Goal: Task Accomplishment & Management: Manage account settings

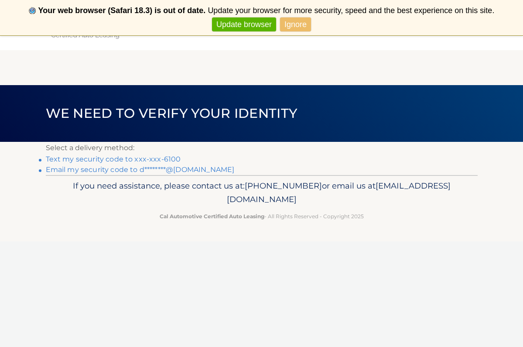
click at [294, 24] on link "Ignore" at bounding box center [295, 24] width 31 height 14
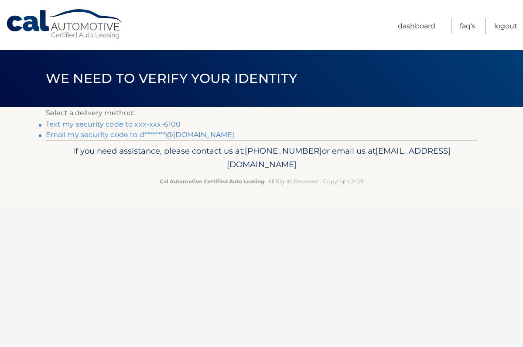
click at [98, 124] on link "Text my security code to xxx-xxx-6100" at bounding box center [113, 124] width 135 height 8
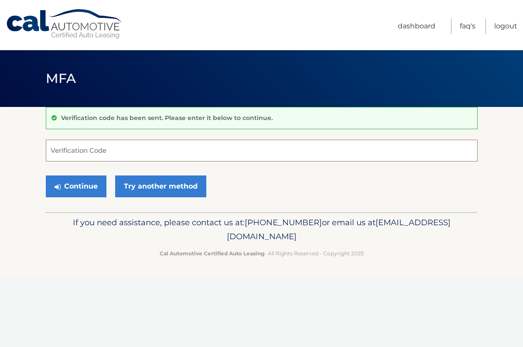
click at [55, 152] on input "Verification Code" at bounding box center [262, 151] width 432 height 22
type input "249467"
click at [73, 184] on button "Continue" at bounding box center [76, 186] width 61 height 22
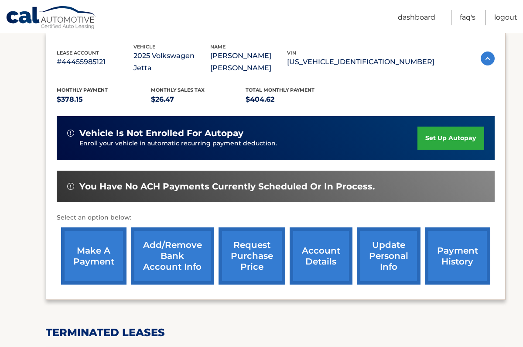
scroll to position [148, 0]
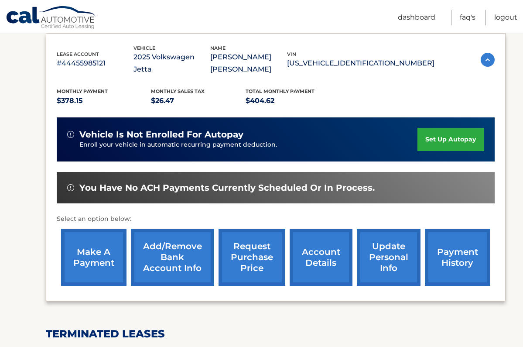
click at [444, 131] on link "set up autopay" at bounding box center [451, 139] width 66 height 23
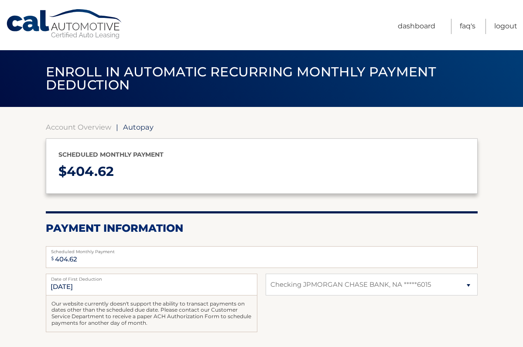
select select "OGQwMTdlZmItNGZjZi00NmU0LTk4NmEtMDk0MDc5ODY5NWIx"
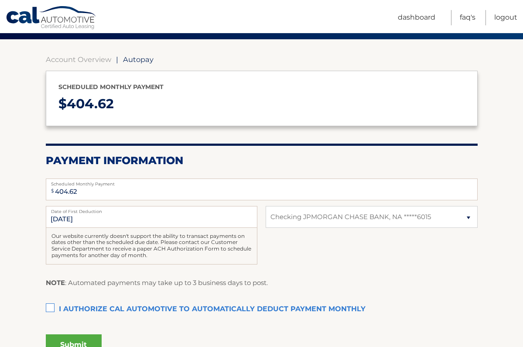
scroll to position [70, 0]
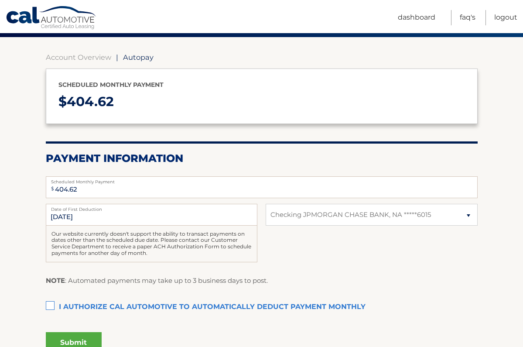
click at [50, 302] on label "I authorize cal automotive to automatically deduct payment monthly This checkbo…" at bounding box center [262, 307] width 432 height 17
click at [0, 0] on input "I authorize cal automotive to automatically deduct payment monthly This checkbo…" at bounding box center [0, 0] width 0 height 0
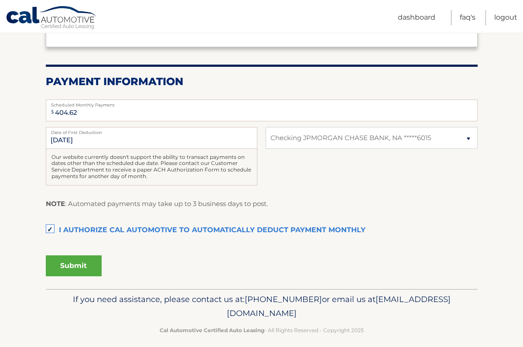
scroll to position [148, 0]
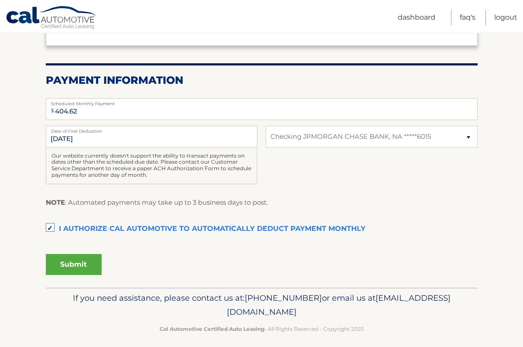
click at [73, 265] on button "Submit" at bounding box center [74, 264] width 56 height 21
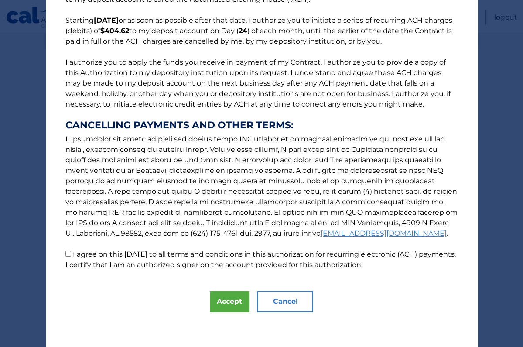
scroll to position [65, 0]
click at [230, 299] on button "Accept" at bounding box center [229, 301] width 39 height 21
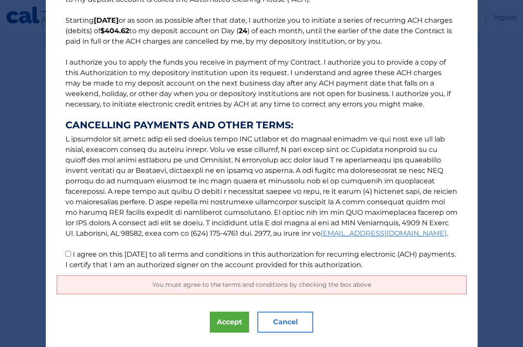
click at [67, 254] on input "I agree on this 09/12/2025 to all terms and conditions in this authorization fo…" at bounding box center [68, 254] width 6 height 6
checkbox input "true"
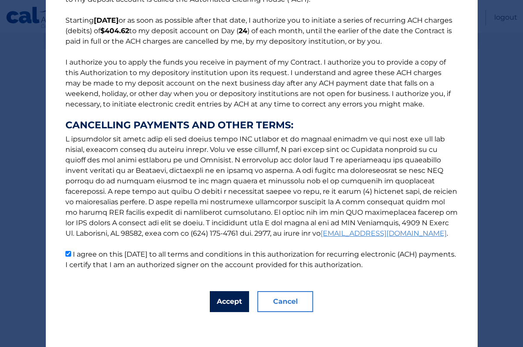
click at [230, 301] on button "Accept" at bounding box center [229, 301] width 39 height 21
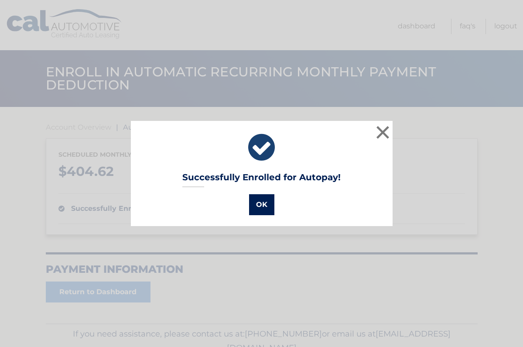
click at [263, 203] on button "OK" at bounding box center [261, 204] width 25 height 21
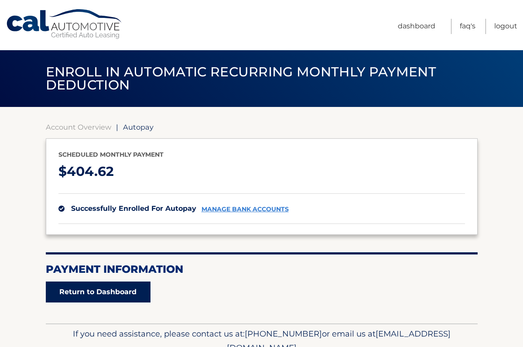
click at [90, 290] on link "Return to Dashboard" at bounding box center [98, 292] width 105 height 21
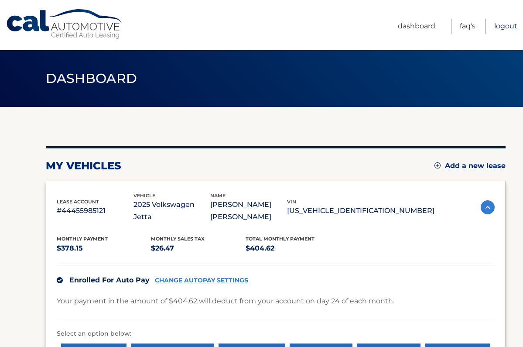
click at [505, 25] on link "Logout" at bounding box center [506, 26] width 23 height 15
